Goal: Transaction & Acquisition: Purchase product/service

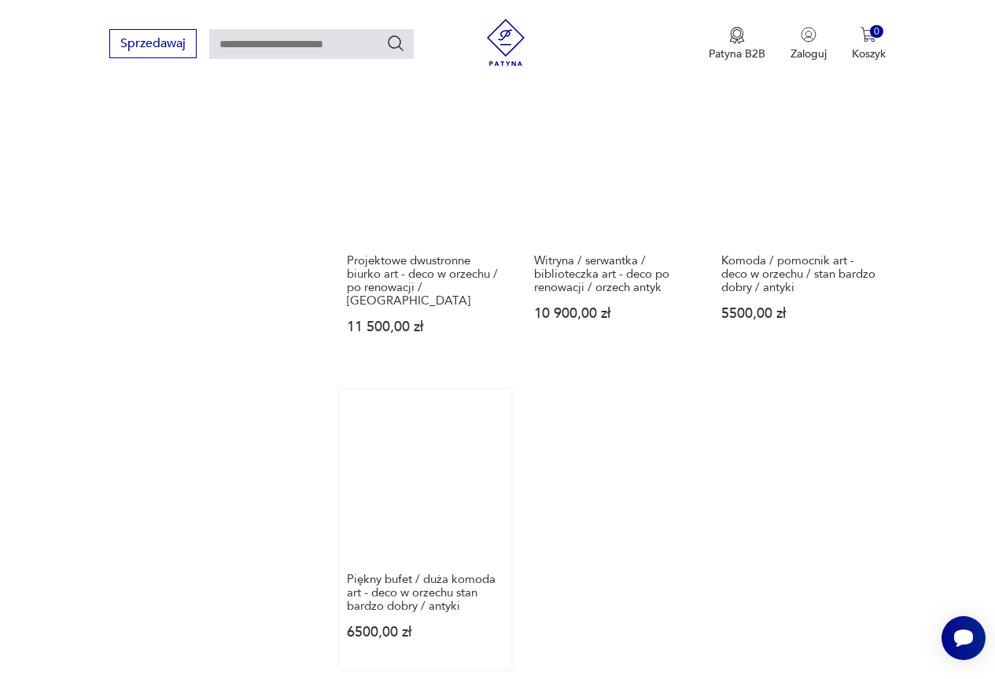
scroll to position [2090, 0]
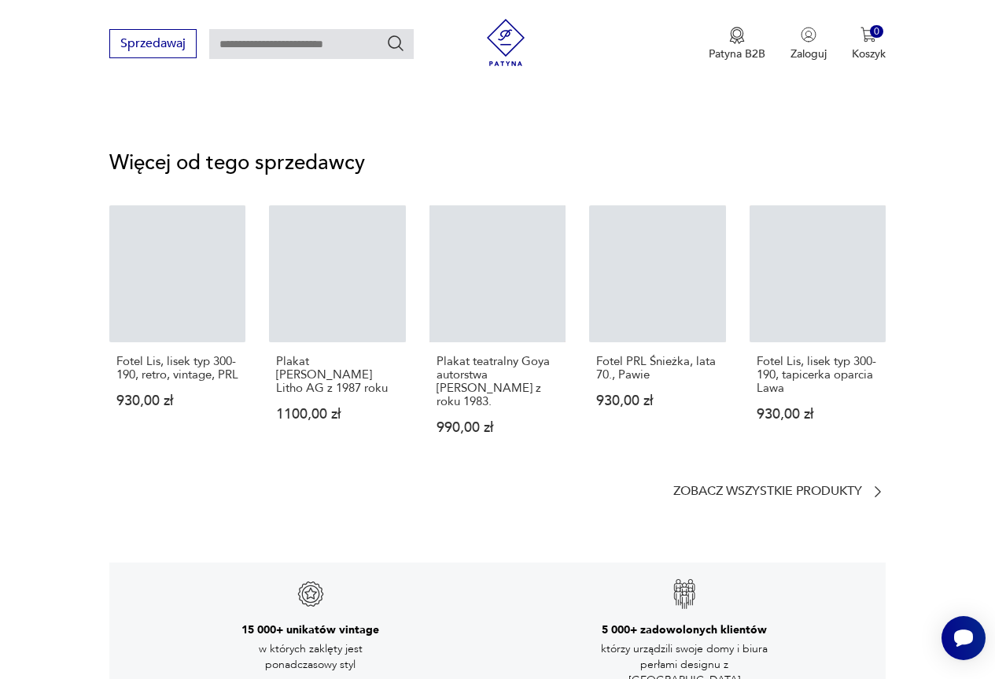
scroll to position [1232, 0]
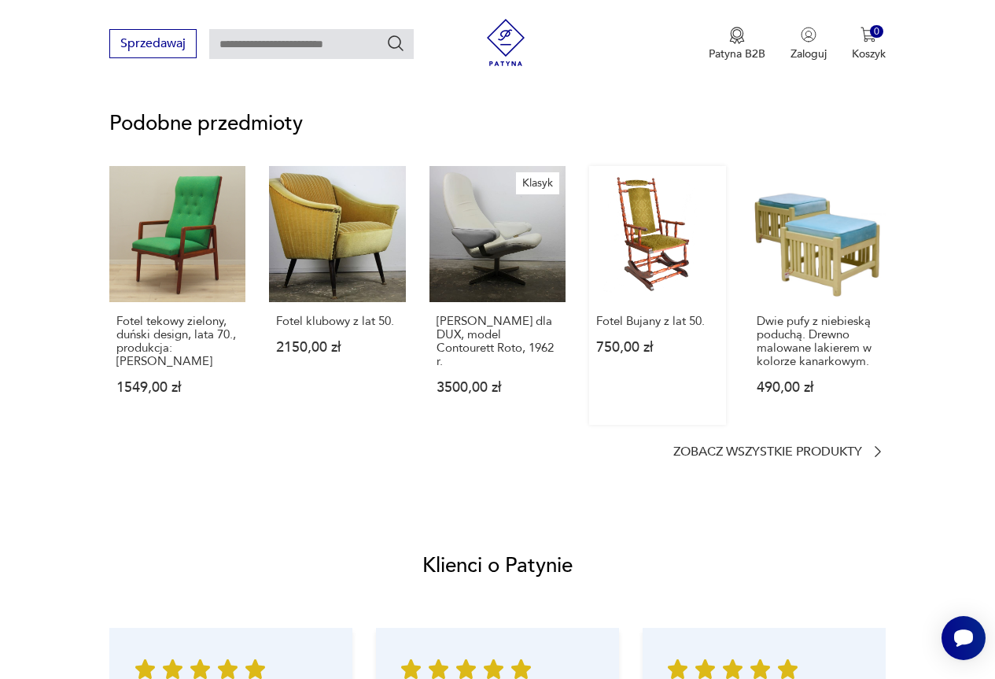
click at [639, 221] on link "Fotel Bujany z lat 50. 750,00 zł" at bounding box center [657, 295] width 136 height 259
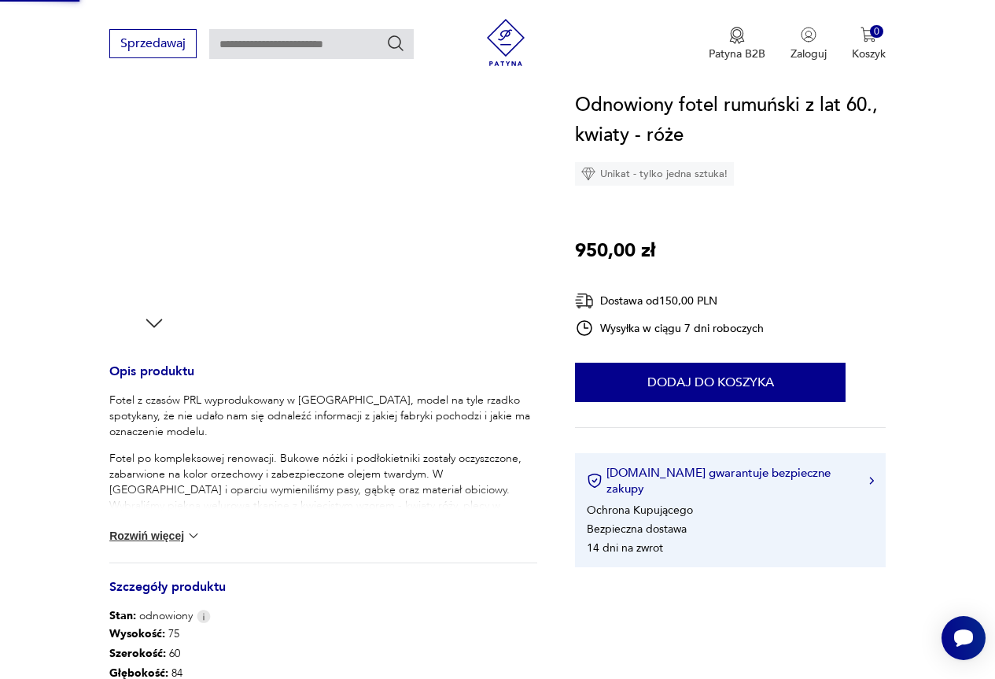
scroll to position [23, 0]
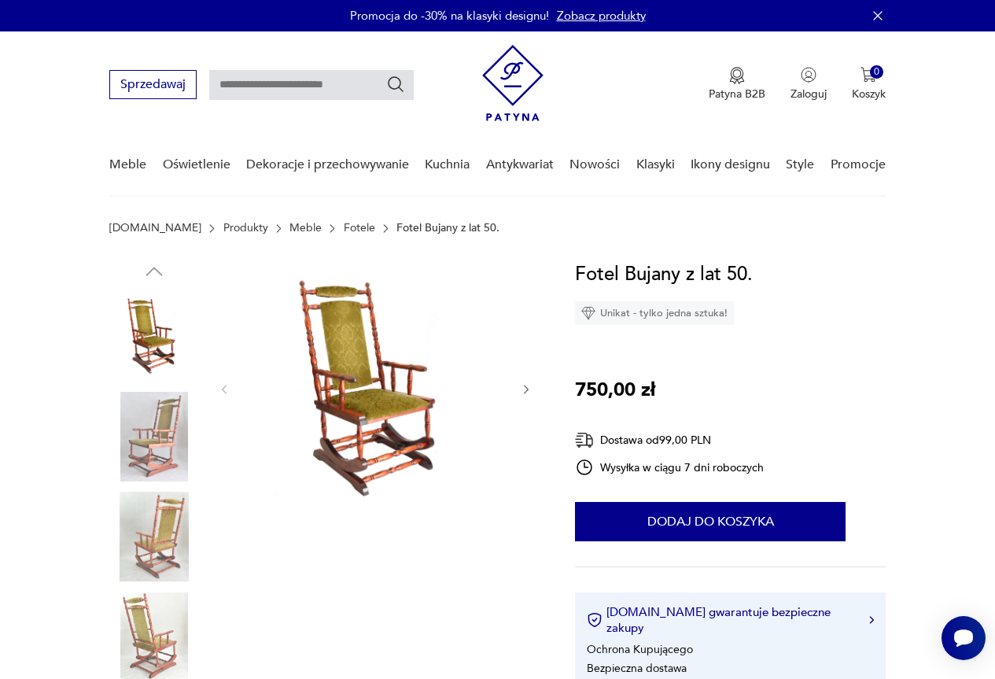
click at [347, 358] on img at bounding box center [375, 388] width 257 height 257
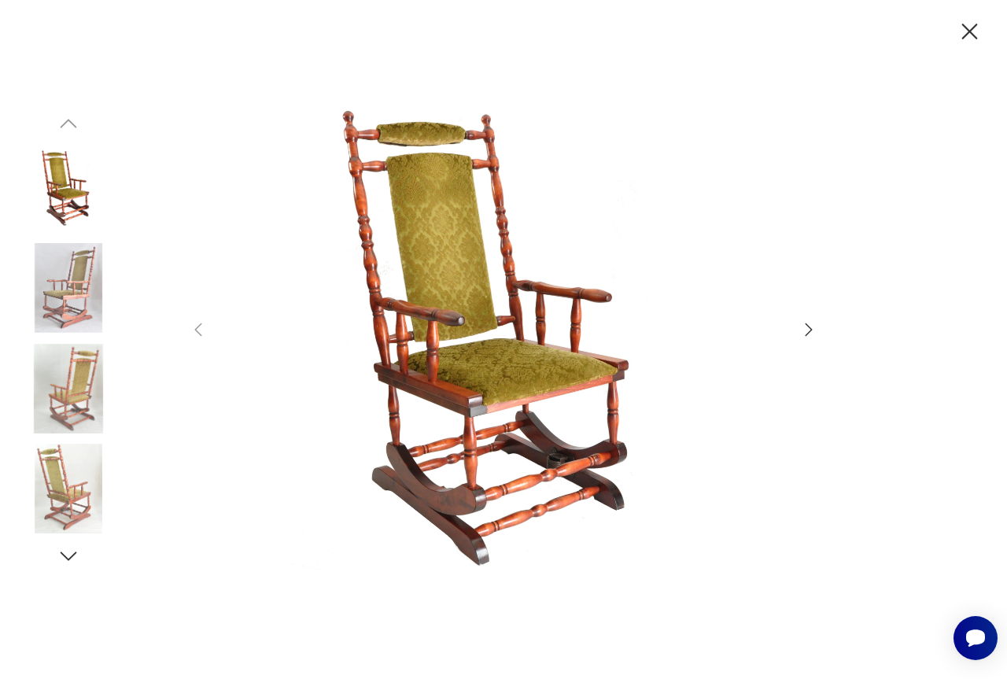
click at [809, 323] on icon "button" at bounding box center [808, 329] width 19 height 19
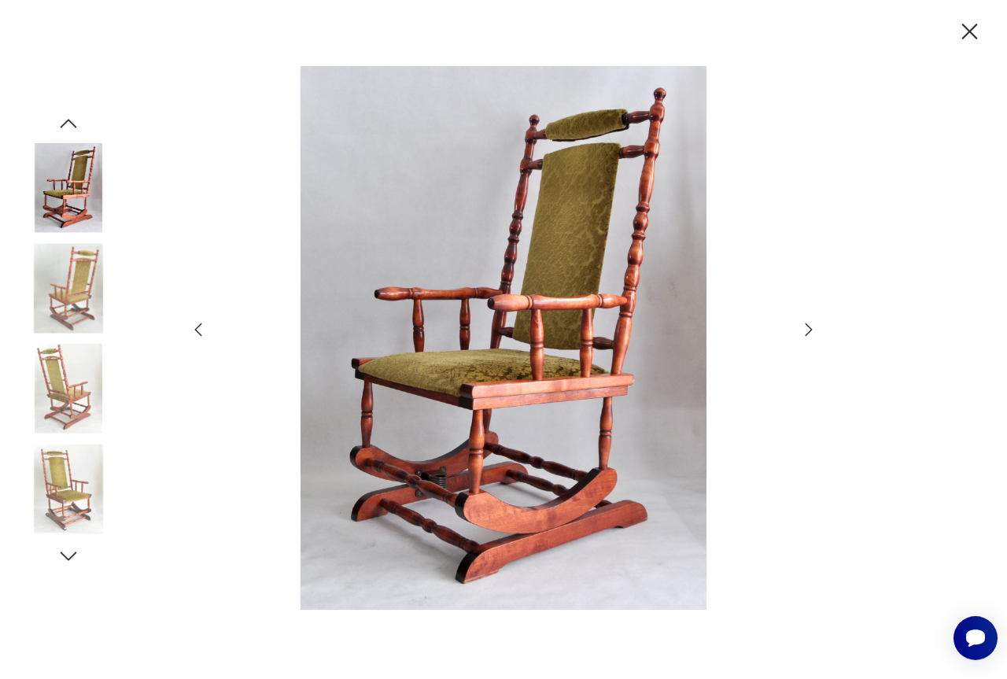
click at [809, 323] on icon "button" at bounding box center [808, 329] width 19 height 19
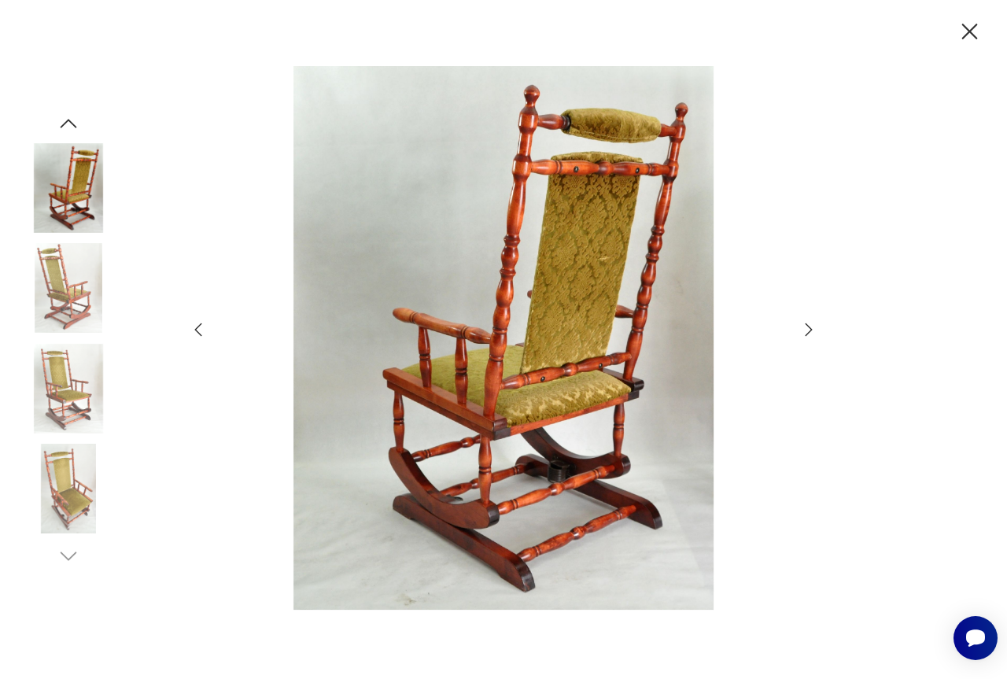
click at [809, 323] on icon "button" at bounding box center [808, 329] width 19 height 19
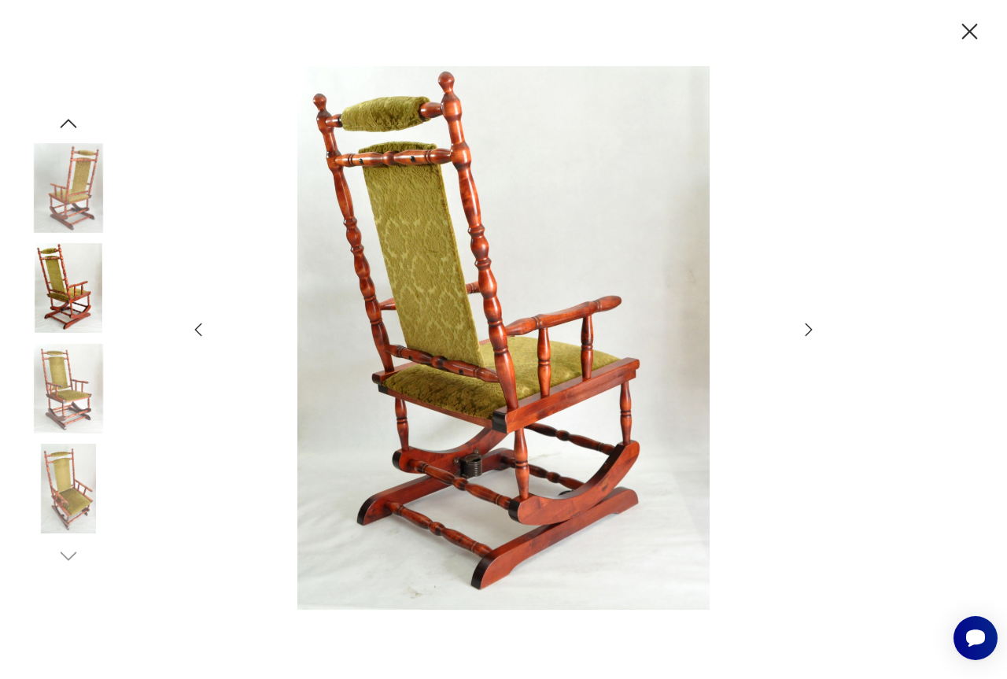
click at [809, 323] on icon "button" at bounding box center [808, 329] width 19 height 19
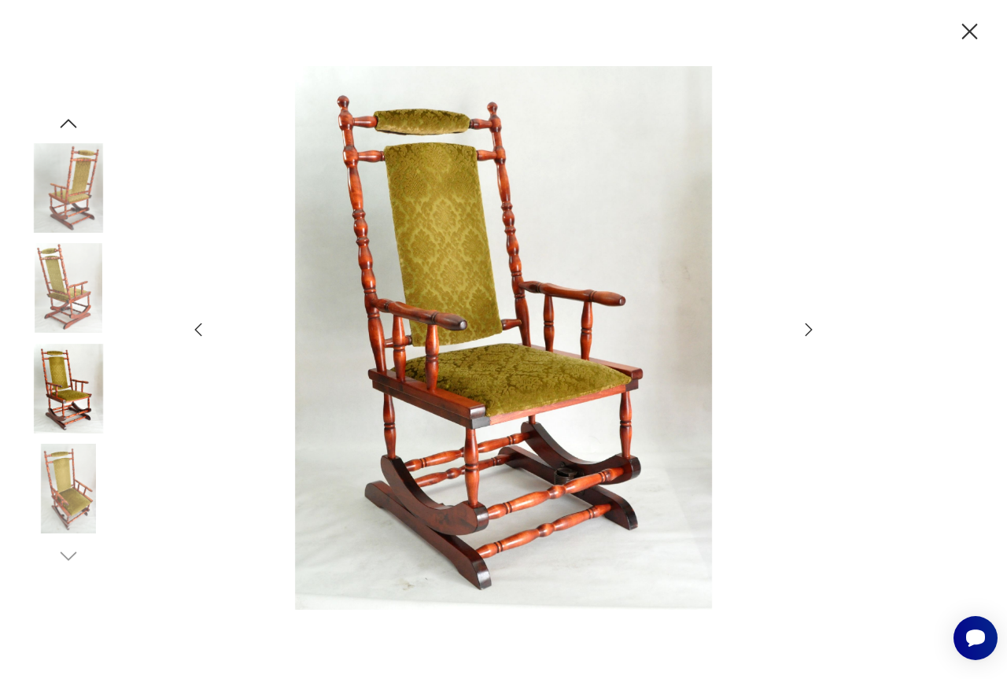
click at [968, 29] on icon "button" at bounding box center [970, 32] width 16 height 16
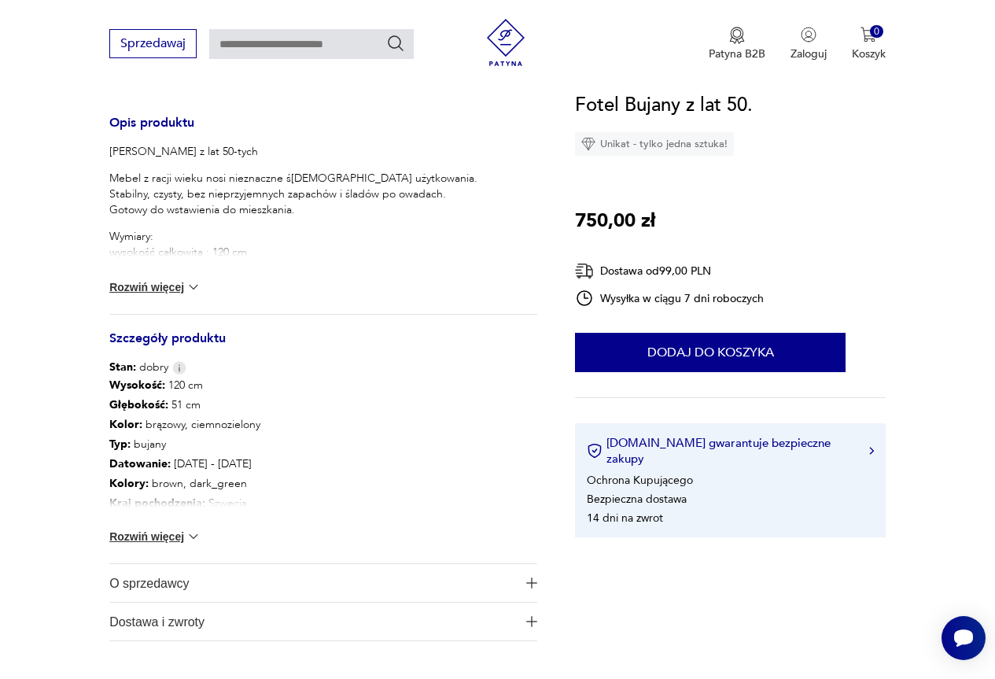
scroll to position [1259, 0]
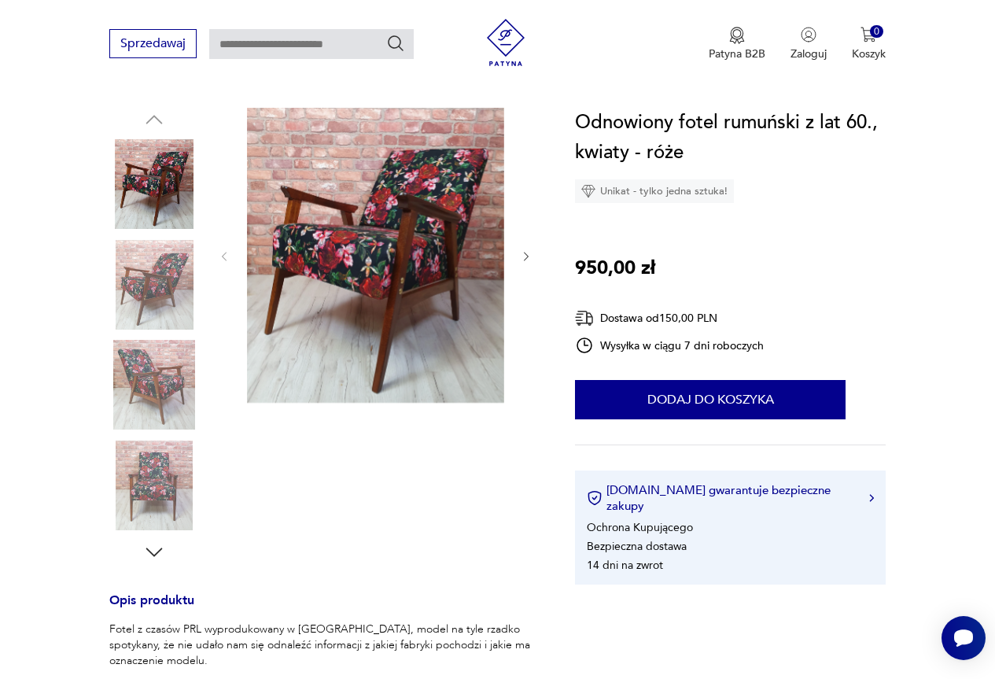
scroll to position [167, 0]
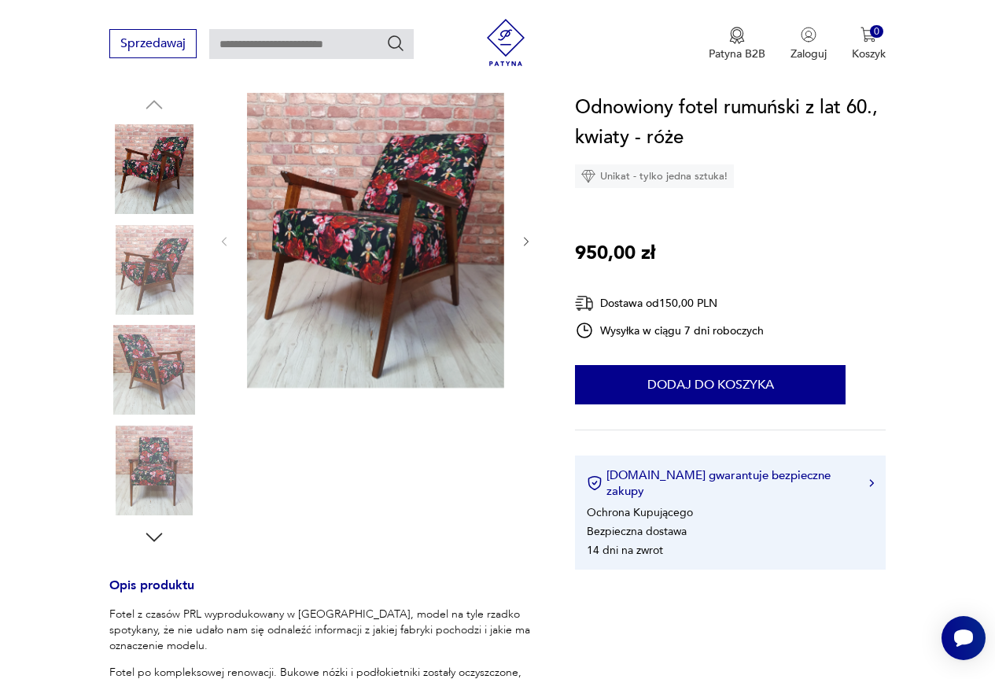
scroll to position [1247, 0]
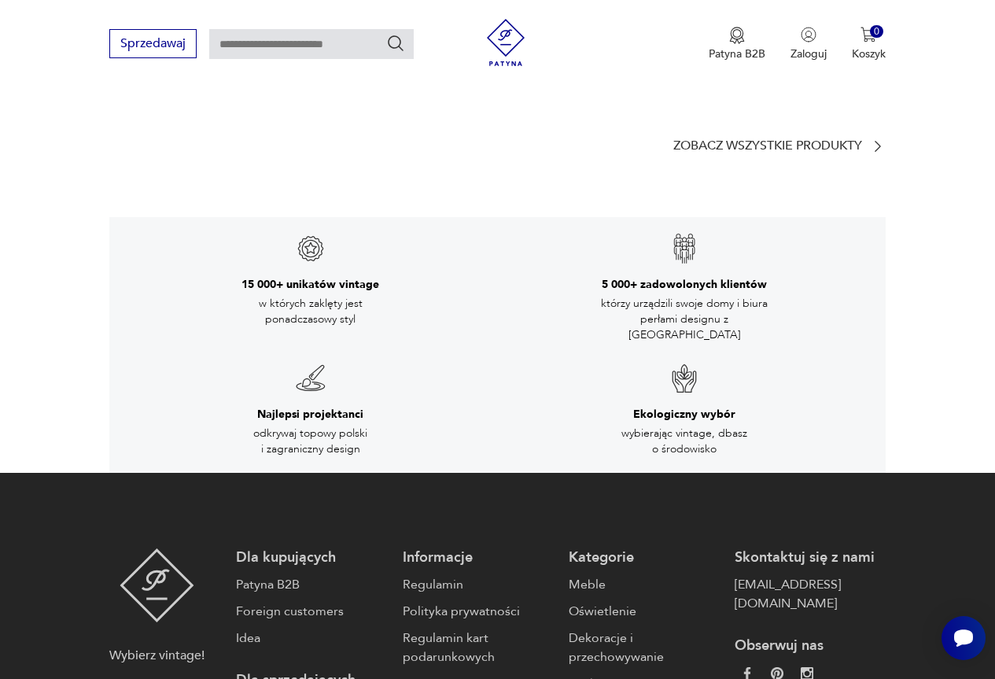
scroll to position [2448, 0]
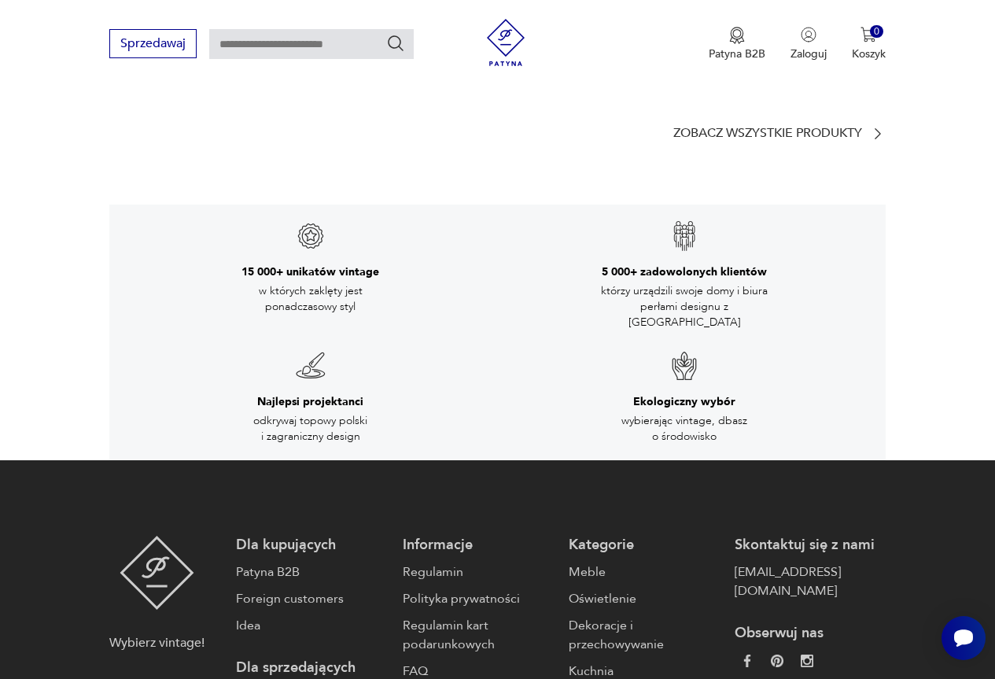
click at [842, 128] on p "Zobacz wszystkie produkty" at bounding box center [767, 133] width 189 height 10
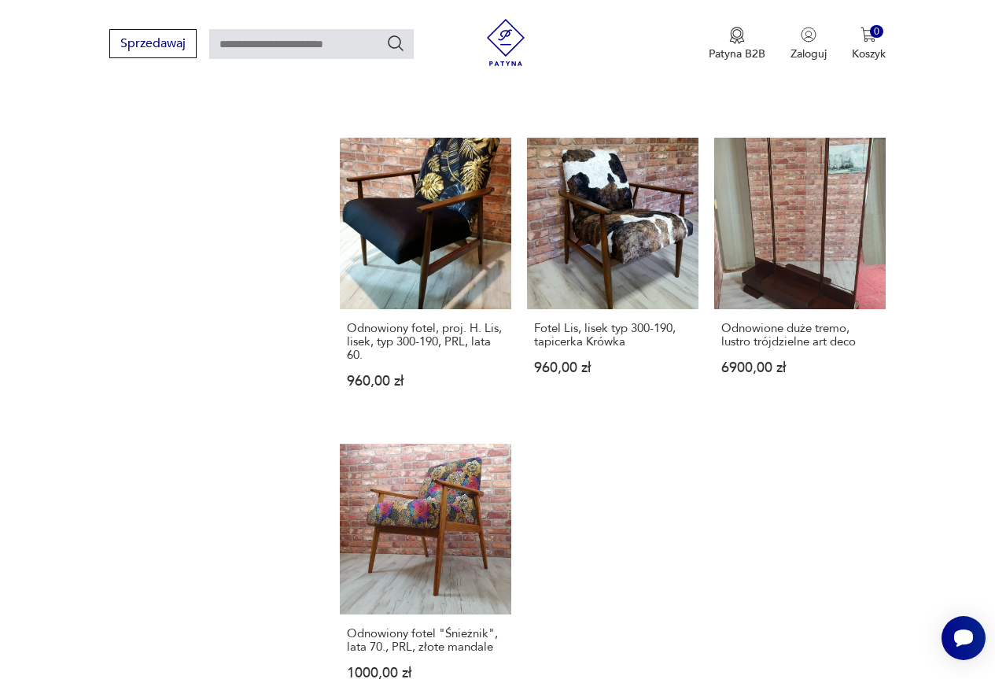
scroll to position [1975, 0]
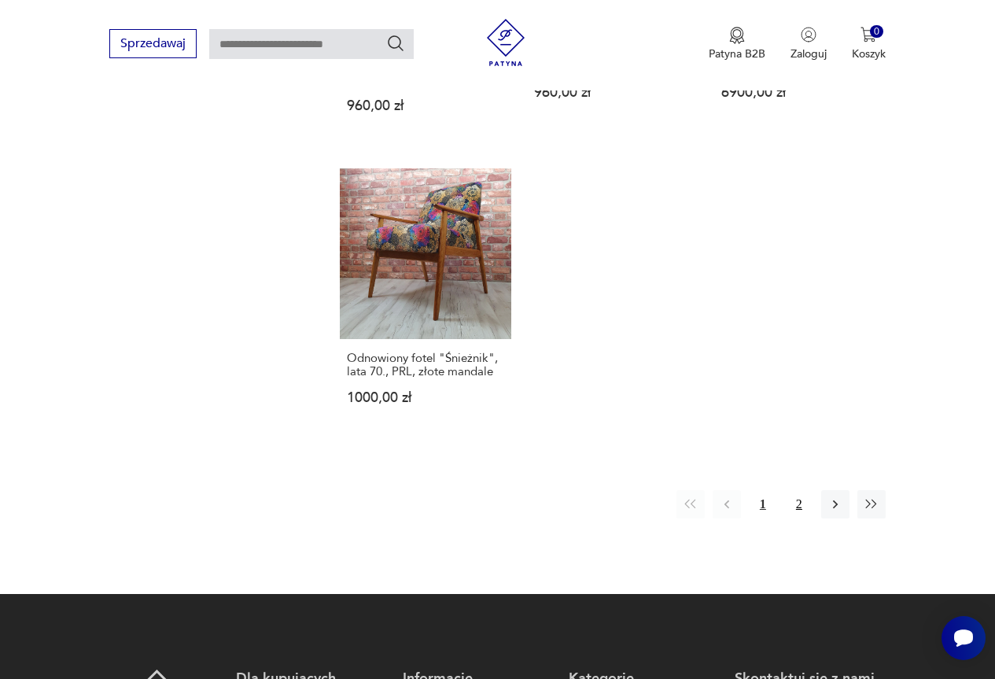
click at [796, 508] on button "2" at bounding box center [799, 504] width 28 height 28
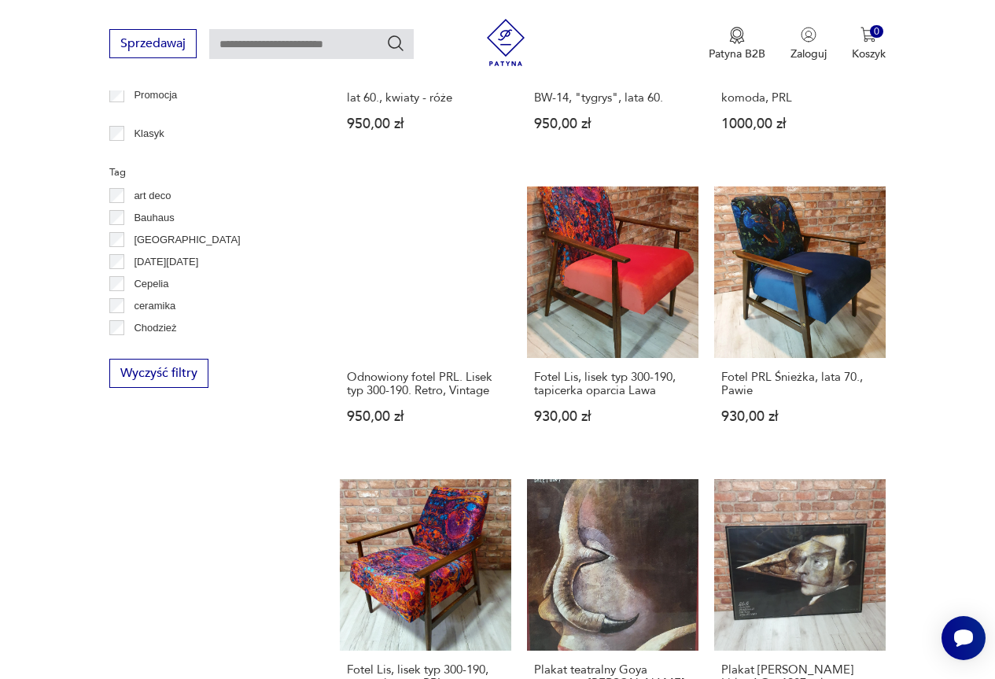
scroll to position [717, 0]
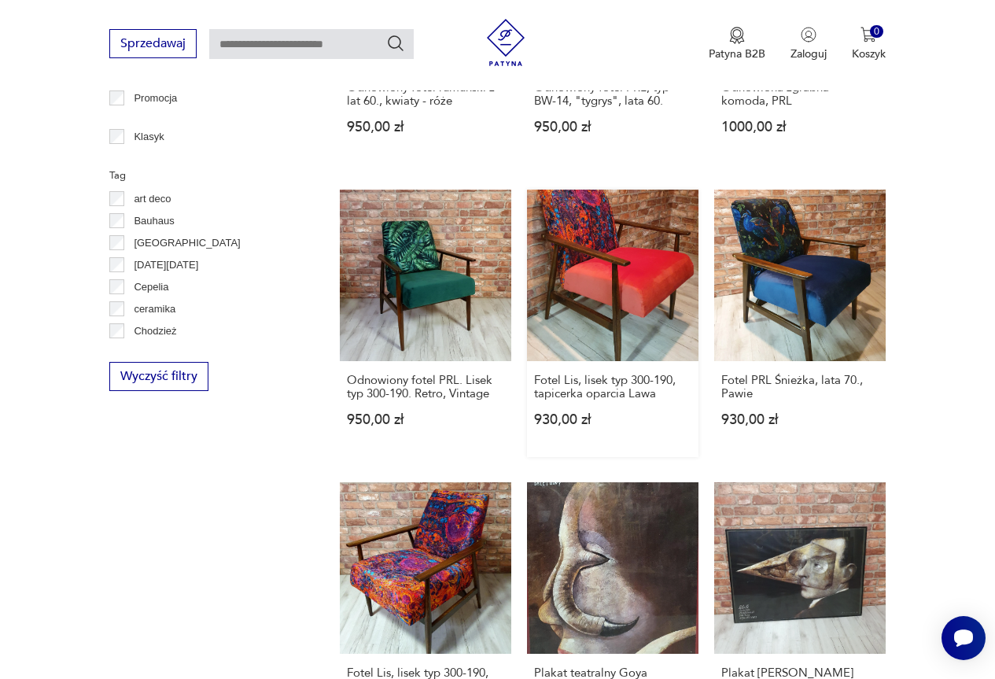
click at [655, 282] on link "Fotel Lis, lisek typ 300-190, tapicerka oparcia Lawa 930,00 zł" at bounding box center [612, 323] width 171 height 267
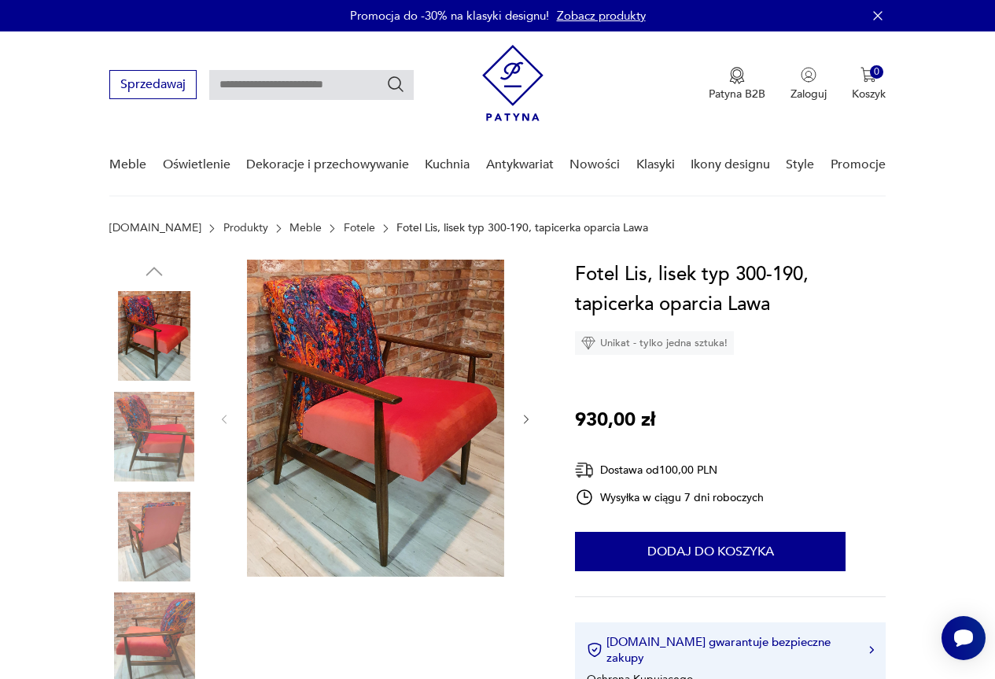
click at [379, 363] on img at bounding box center [375, 418] width 257 height 317
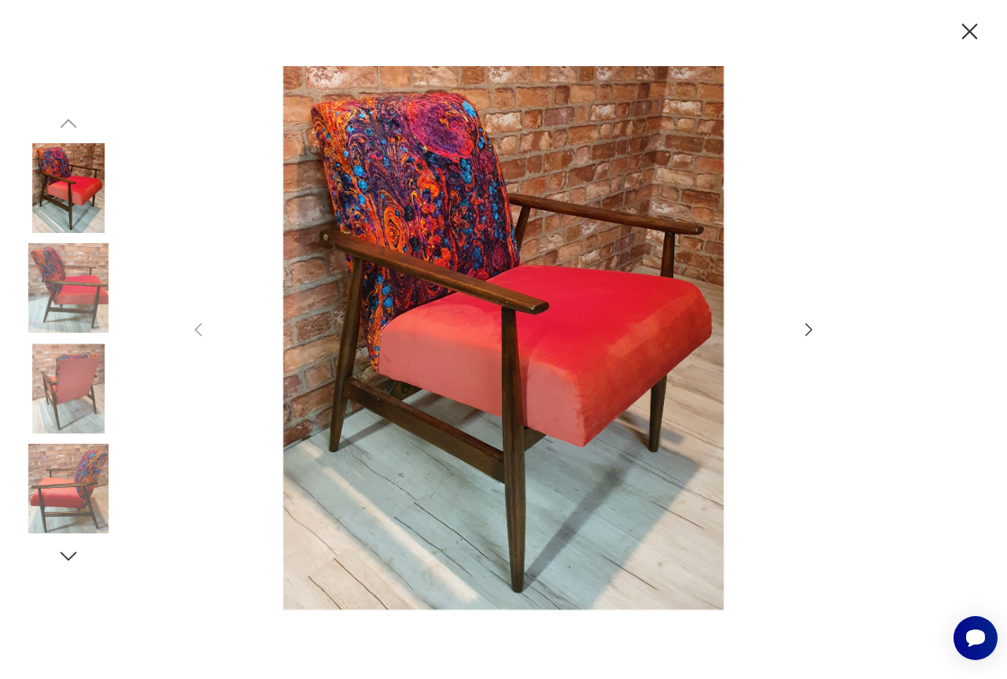
click at [810, 326] on icon "button" at bounding box center [808, 329] width 19 height 19
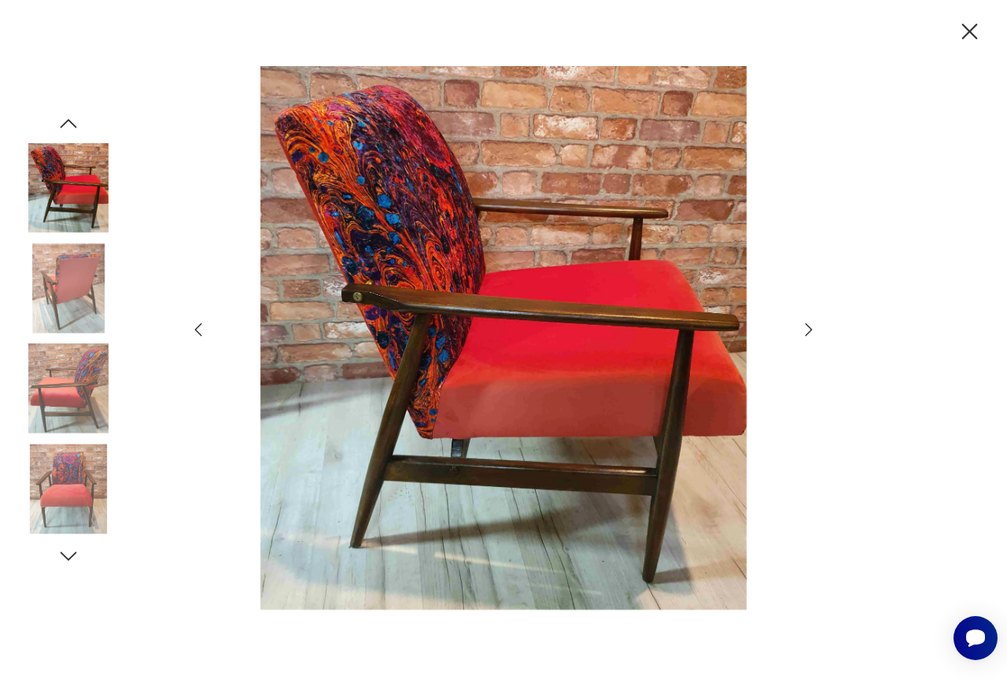
click at [810, 326] on icon "button" at bounding box center [808, 329] width 19 height 19
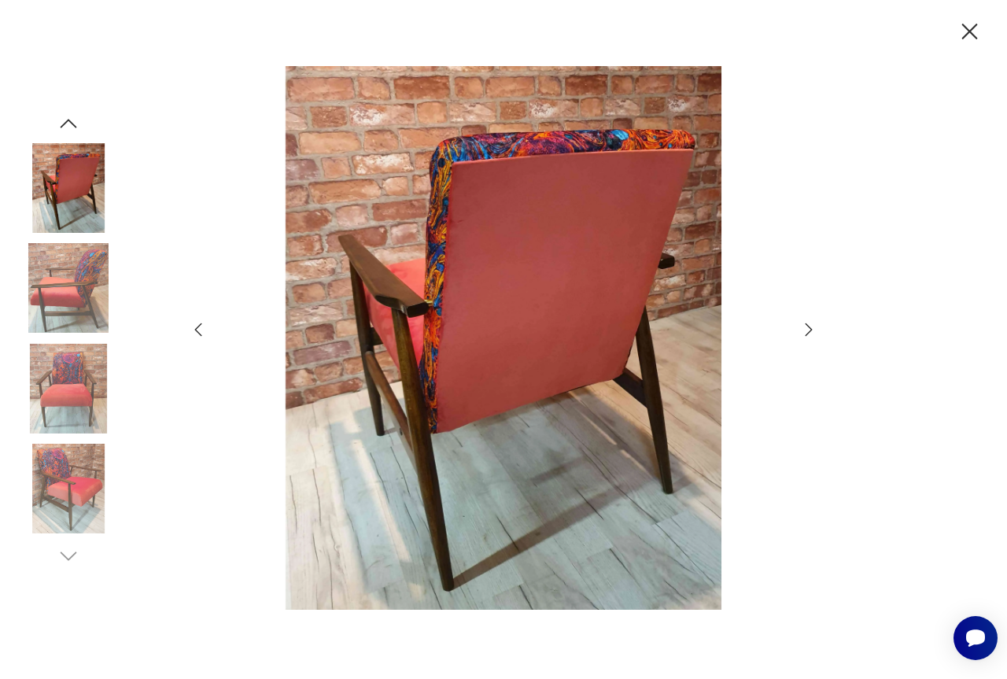
click at [810, 326] on icon "button" at bounding box center [808, 329] width 19 height 19
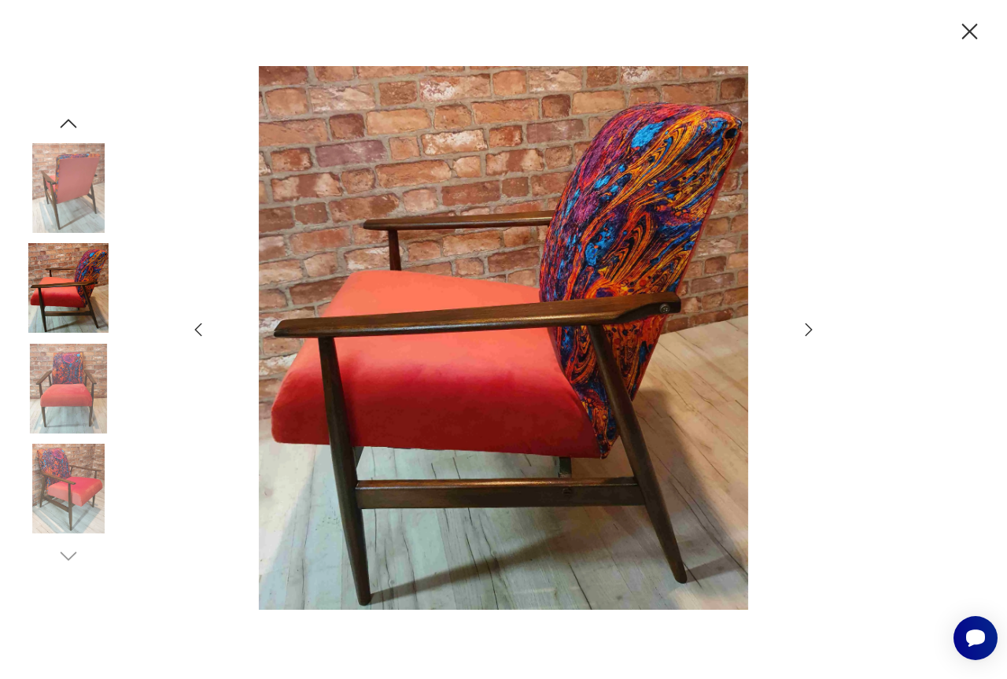
click at [810, 326] on icon "button" at bounding box center [808, 329] width 19 height 19
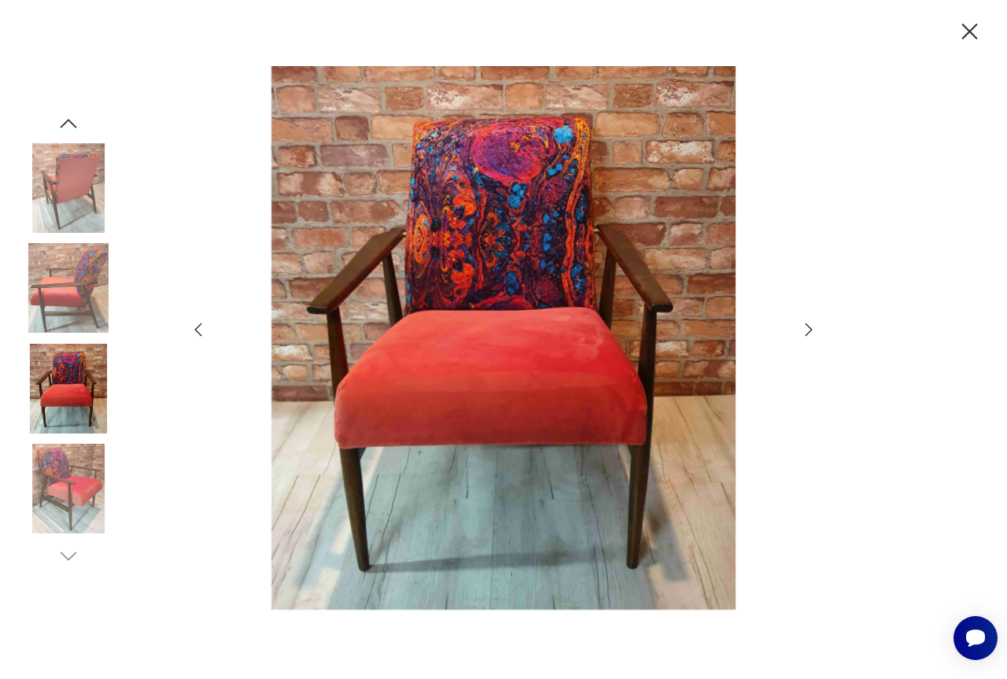
click at [970, 31] on icon "button" at bounding box center [970, 32] width 16 height 16
